Goal: Task Accomplishment & Management: Complete application form

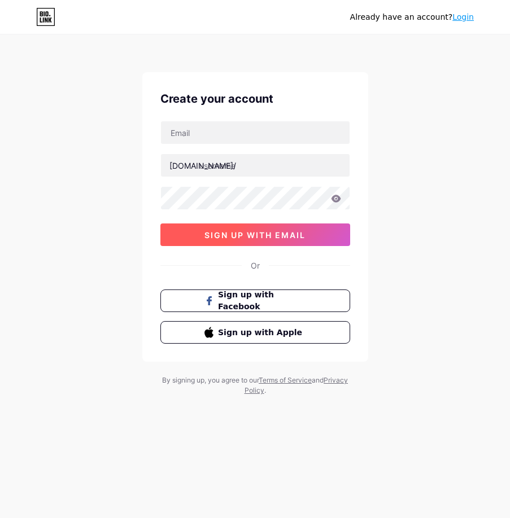
click at [251, 238] on span "sign up with email" at bounding box center [254, 235] width 101 height 10
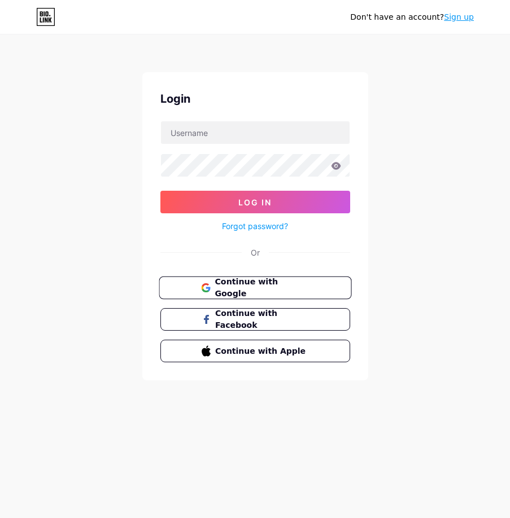
click at [238, 284] on span "Continue with Google" at bounding box center [261, 288] width 94 height 24
